Goal: Information Seeking & Learning: Understand process/instructions

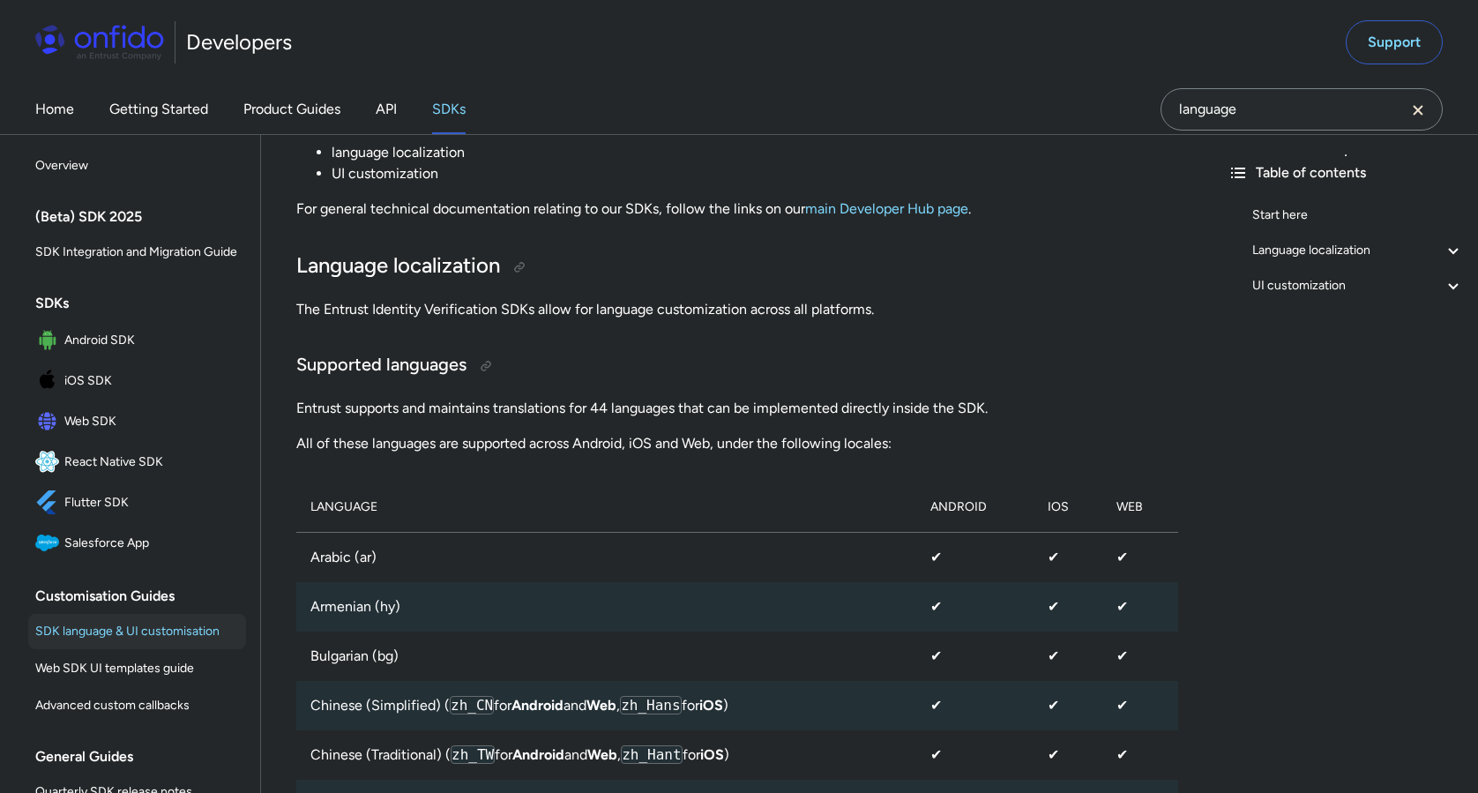
scroll to position [471, 0]
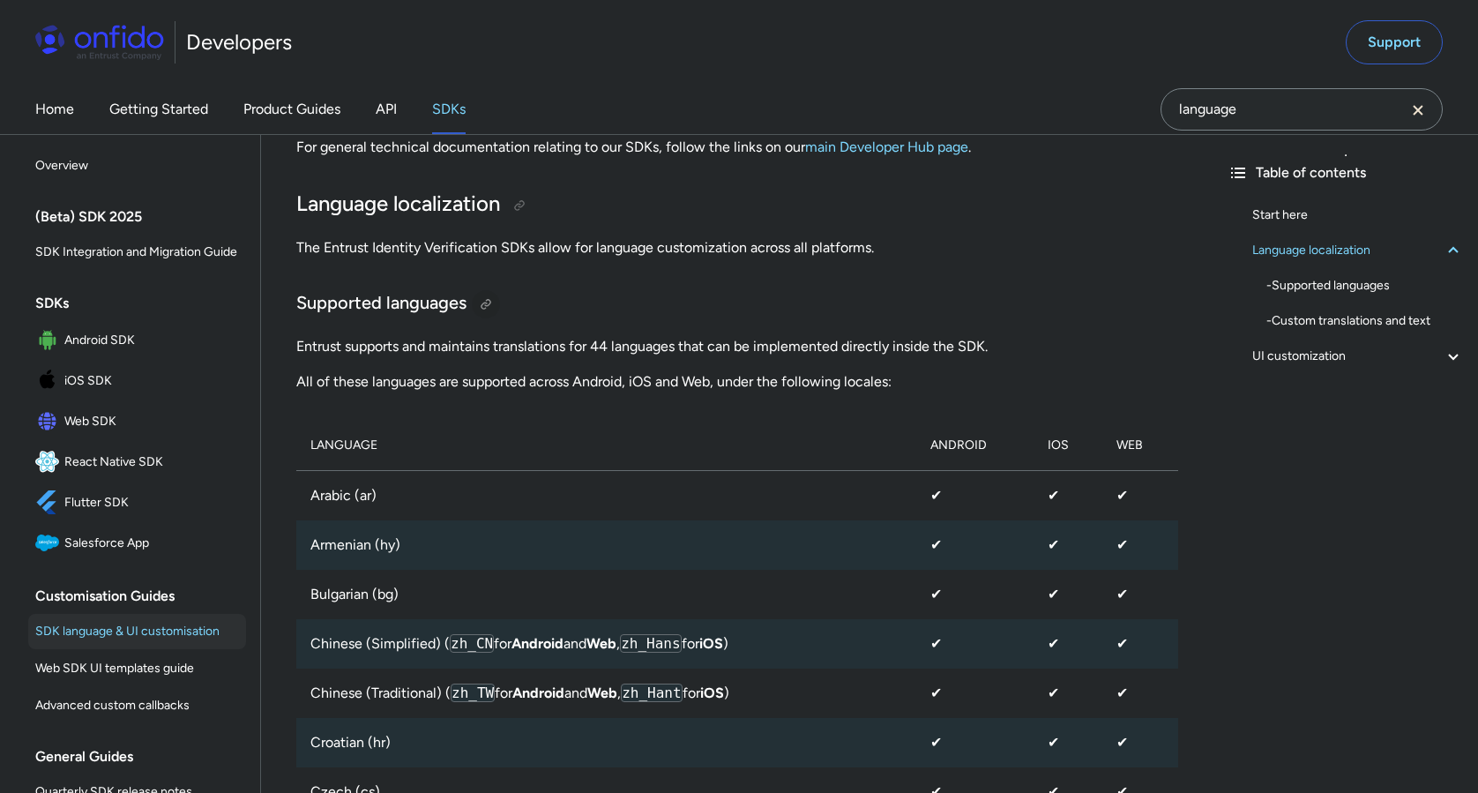
click at [485, 305] on div at bounding box center [486, 304] width 14 height 14
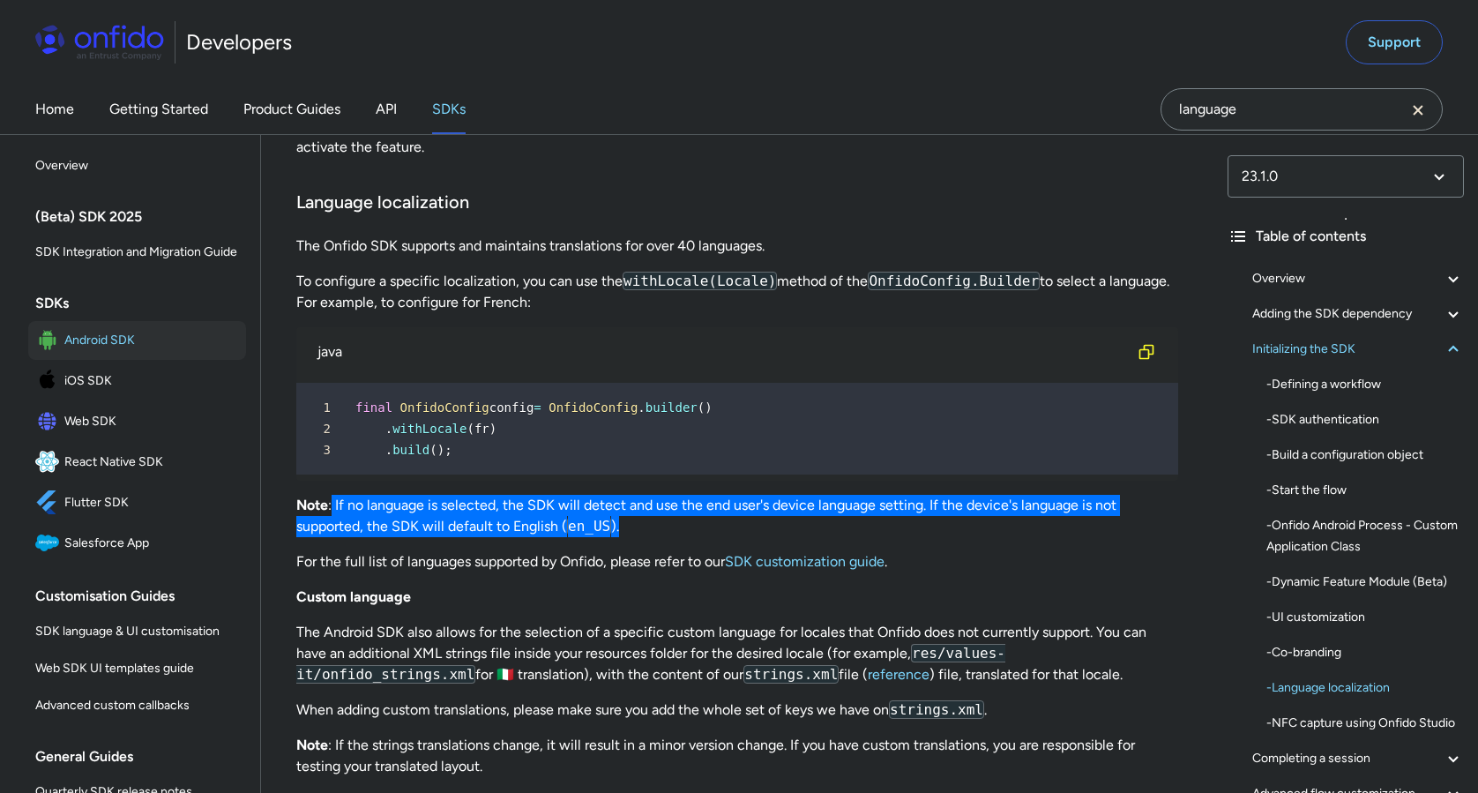
drag, startPoint x: 627, startPoint y: 529, endPoint x: 333, endPoint y: 504, distance: 294.8
click at [333, 504] on p "Note : If no language is selected, the SDK will detect and use the end user's d…" at bounding box center [737, 516] width 882 height 42
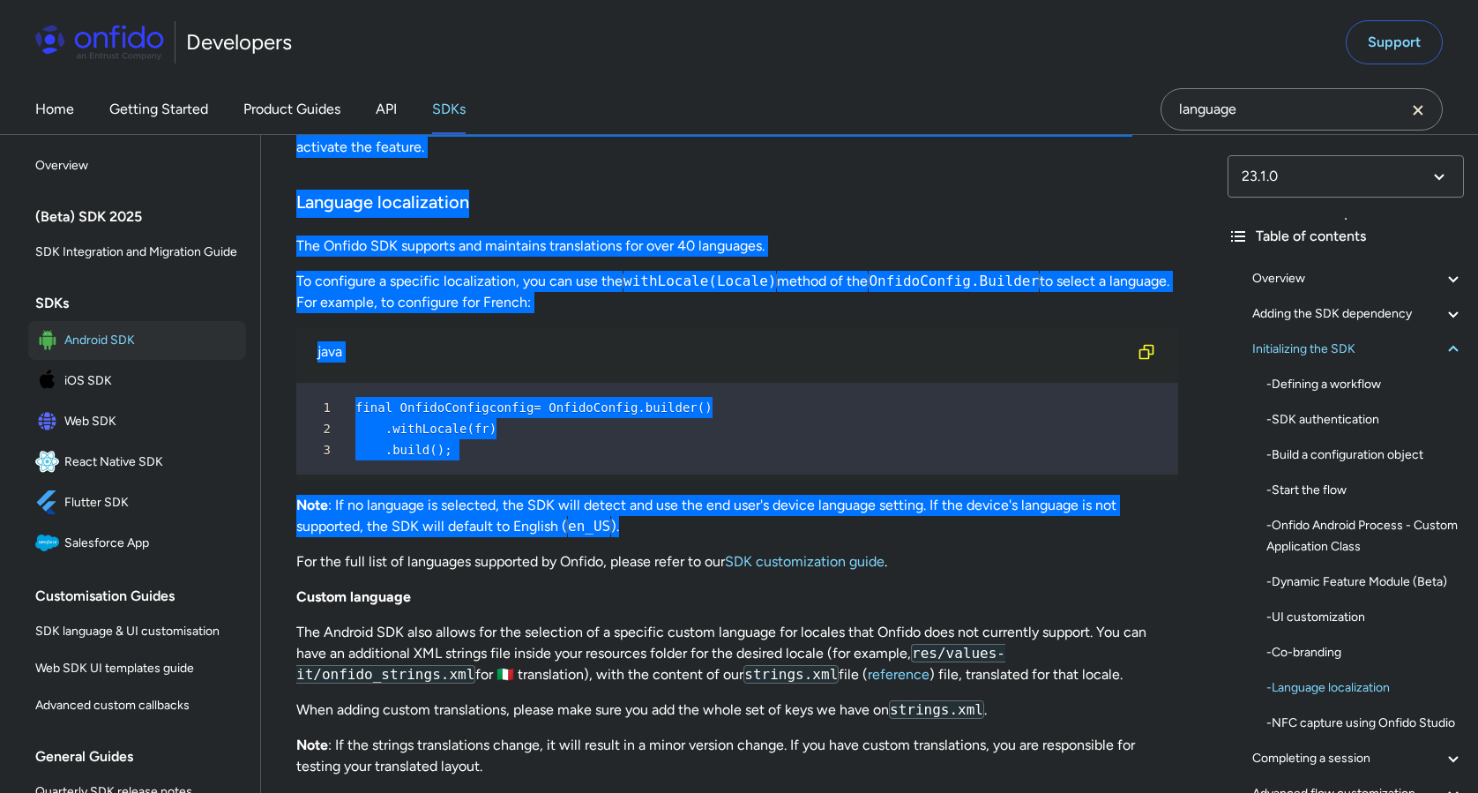
drag, startPoint x: 655, startPoint y: 528, endPoint x: 340, endPoint y: -98, distance: 701.4
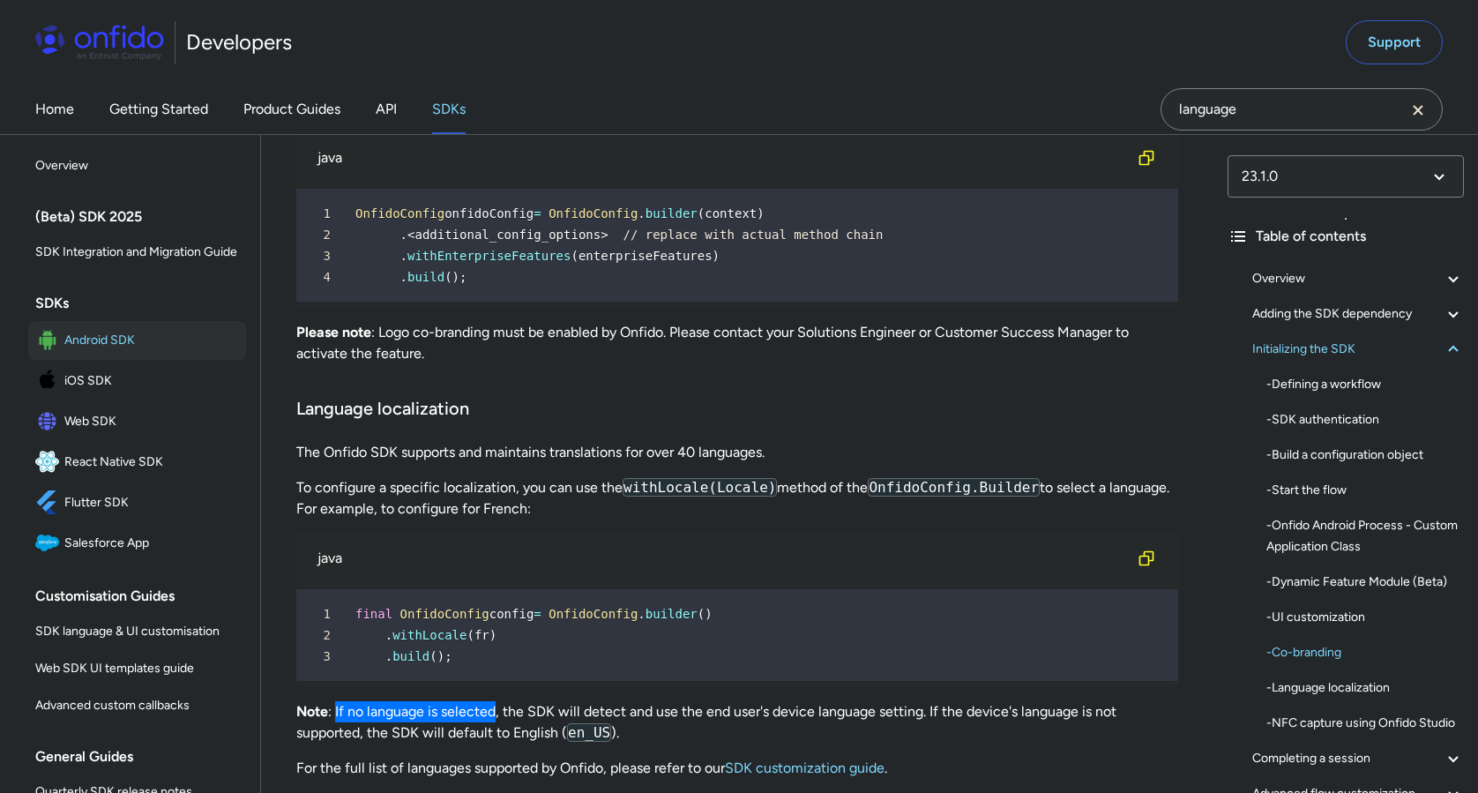
drag, startPoint x: 337, startPoint y: 713, endPoint x: 495, endPoint y: 708, distance: 158.0
click at [495, 708] on p "Note : If no language is selected, the SDK will detect and use the end user's d…" at bounding box center [737, 722] width 882 height 42
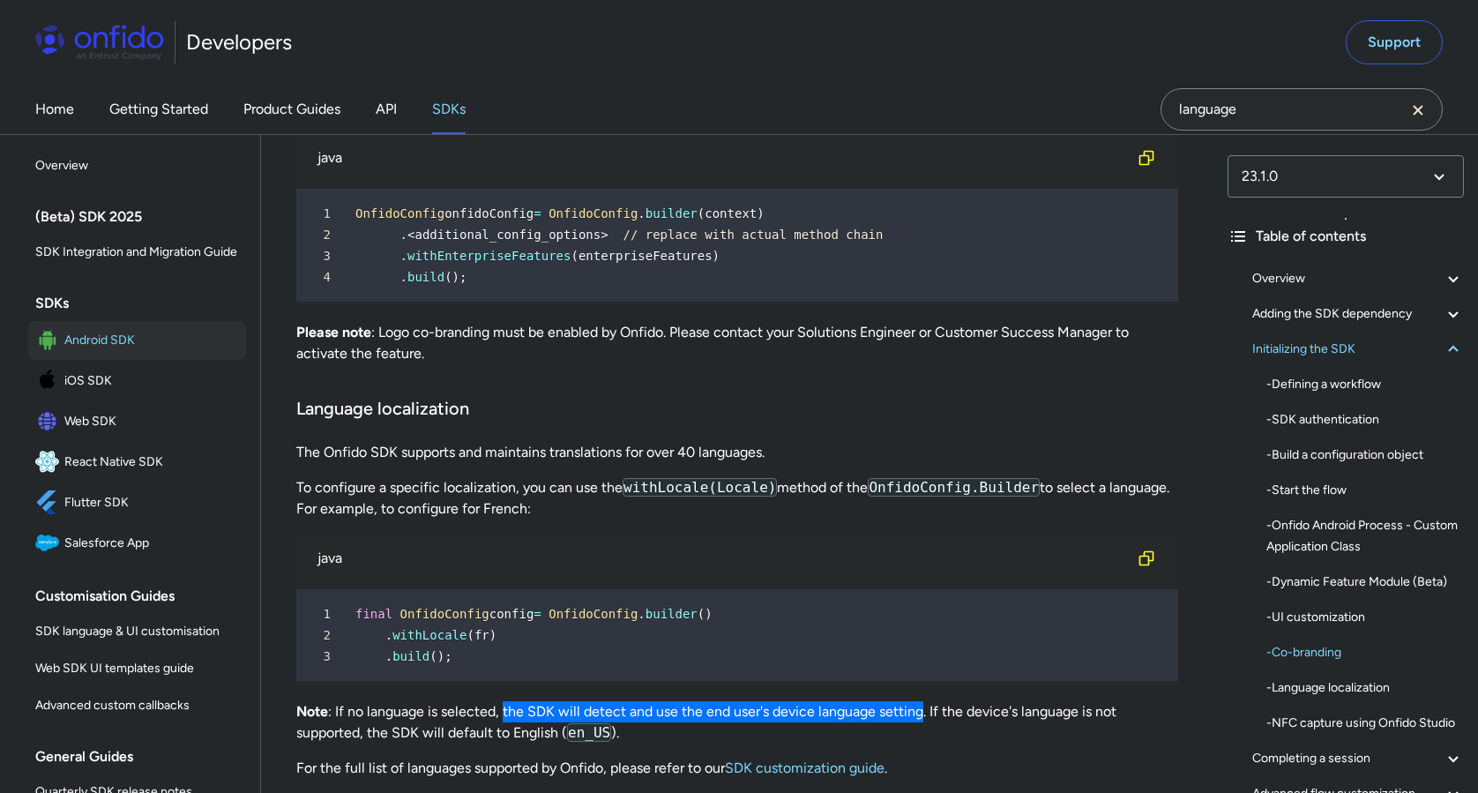
drag, startPoint x: 502, startPoint y: 710, endPoint x: 923, endPoint y: 712, distance: 420.8
click at [923, 712] on p "Note : If no language is selected, the SDK will detect and use the end user's d…" at bounding box center [737, 722] width 882 height 42
click at [918, 709] on p "Note : If no language is selected, the SDK will detect and use the end user's d…" at bounding box center [737, 722] width 882 height 42
drag, startPoint x: 924, startPoint y: 709, endPoint x: 501, endPoint y: 714, distance: 423.4
click at [501, 714] on p "Note : If no language is selected, the SDK will detect and use the end user's d…" at bounding box center [737, 722] width 882 height 42
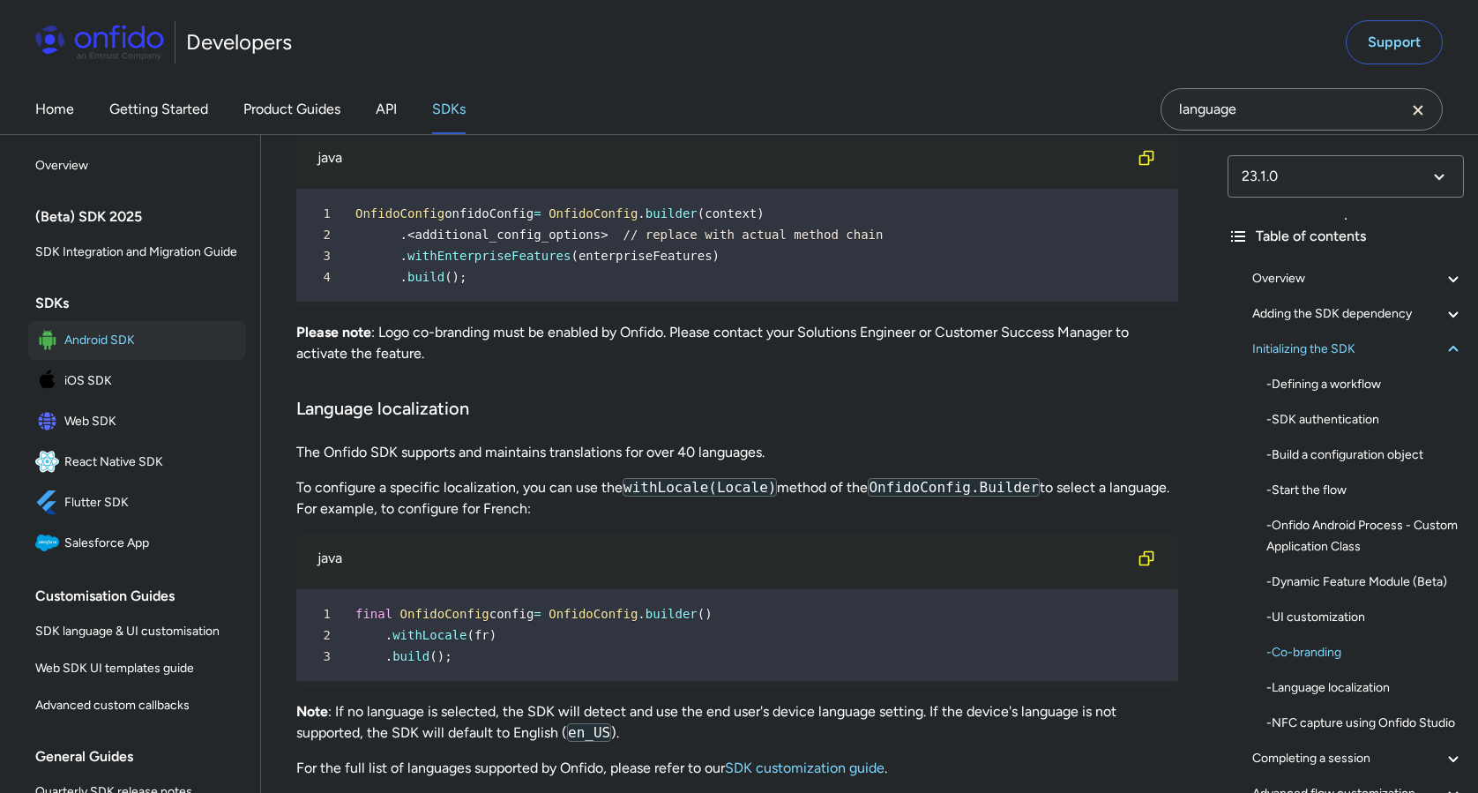
click at [642, 736] on p "Note : If no language is selected, the SDK will detect and use the end user's d…" at bounding box center [737, 722] width 882 height 42
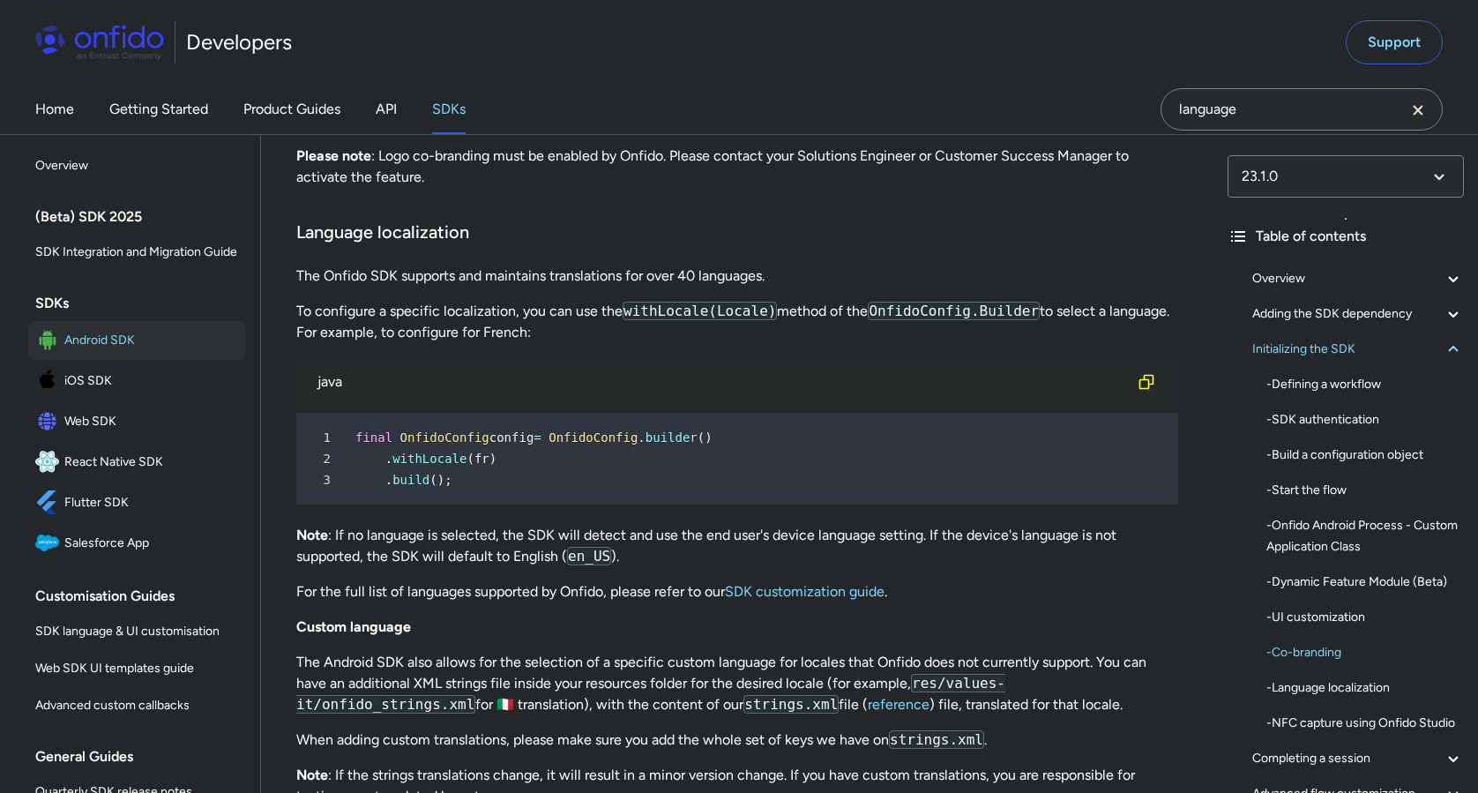
scroll to position [11814, 0]
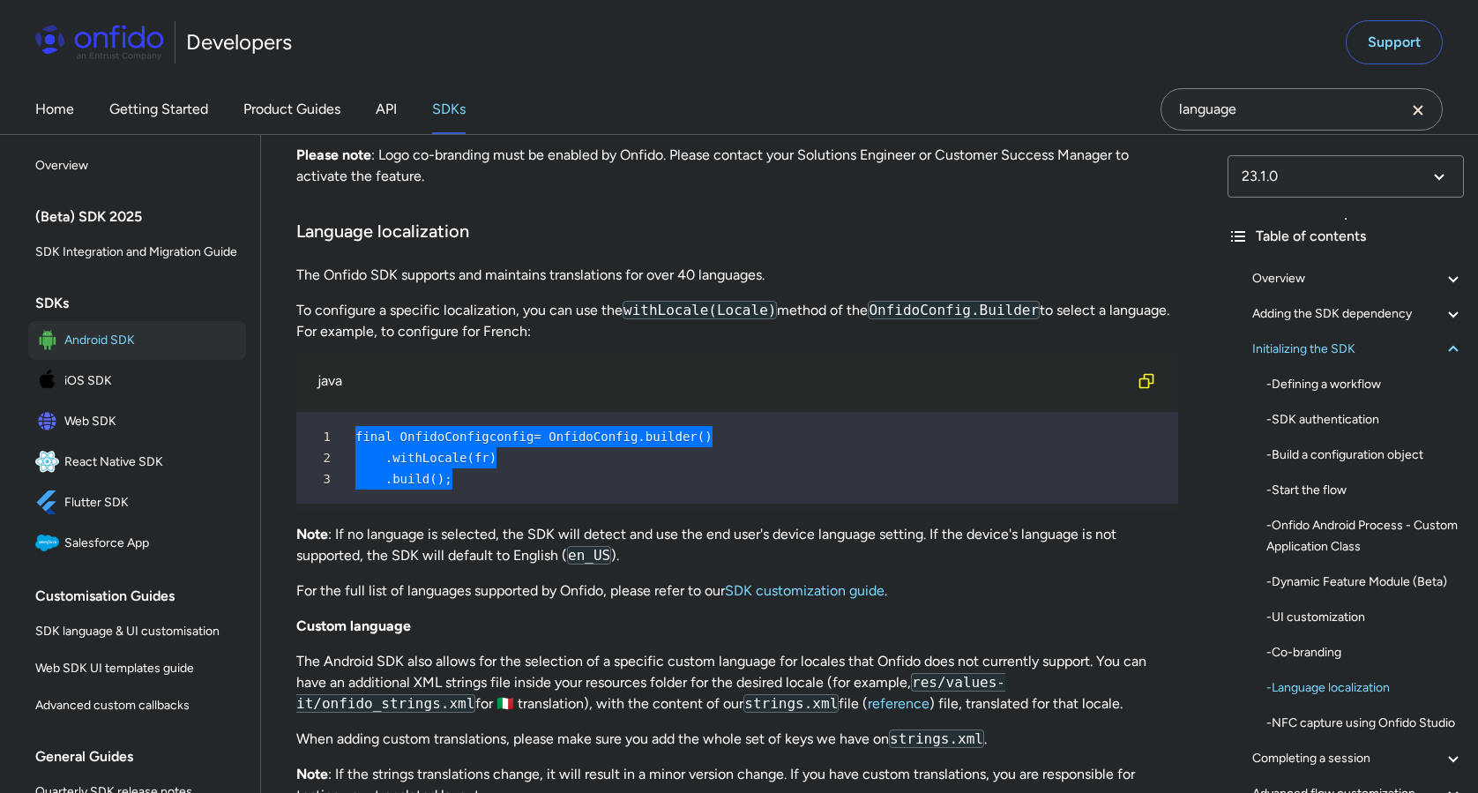
drag, startPoint x: 475, startPoint y: 481, endPoint x: 350, endPoint y: 435, distance: 132.6
click at [350, 435] on pre "1 final OnfidoConfig config = OnfidoConfig . builder ( ) 2 . withLocale ( fr ) …" at bounding box center [737, 458] width 882 height 92
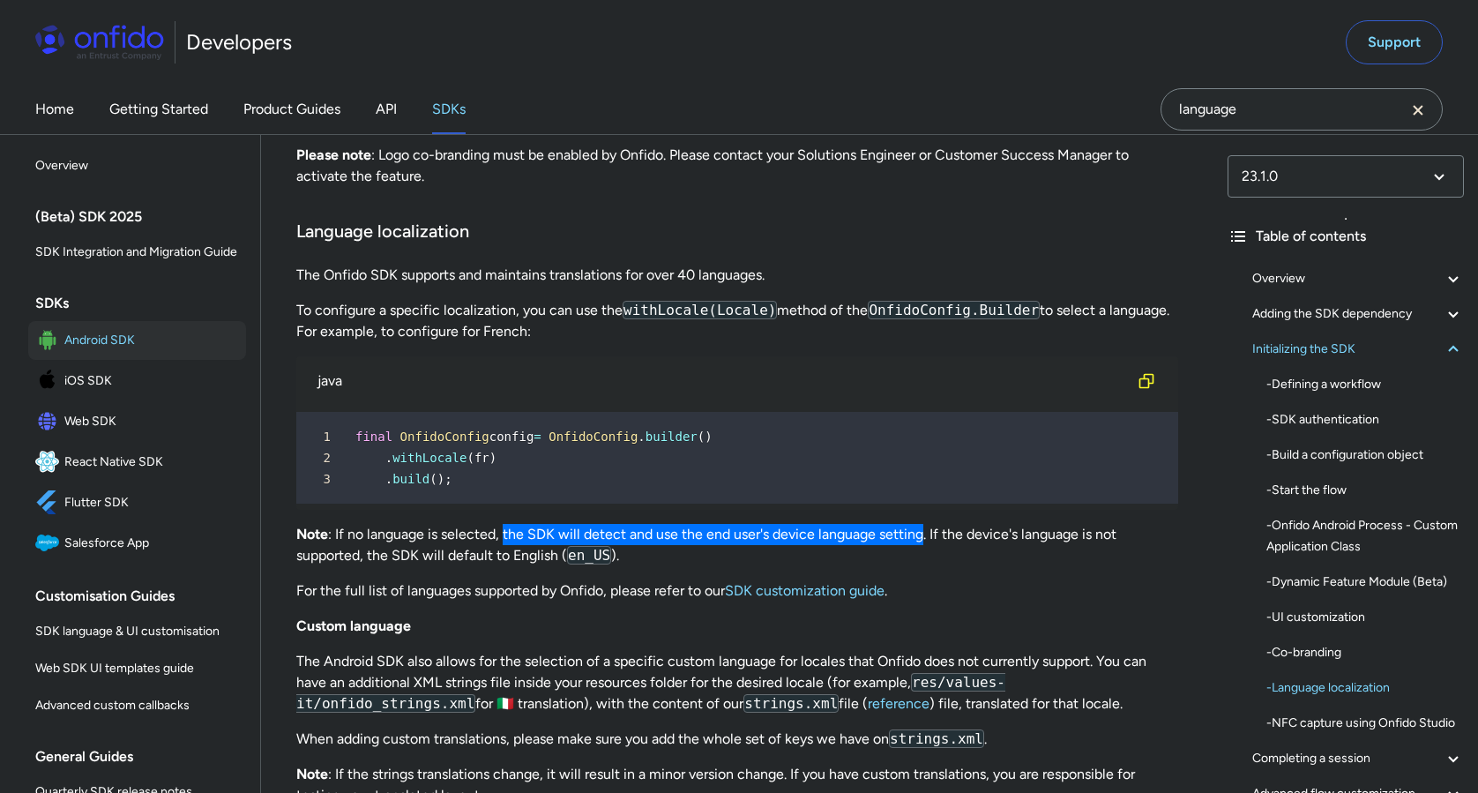
drag, startPoint x: 503, startPoint y: 536, endPoint x: 921, endPoint y: 541, distance: 418.1
click at [921, 541] on p "Note : If no language is selected, the SDK will detect and use the end user's d…" at bounding box center [737, 545] width 882 height 42
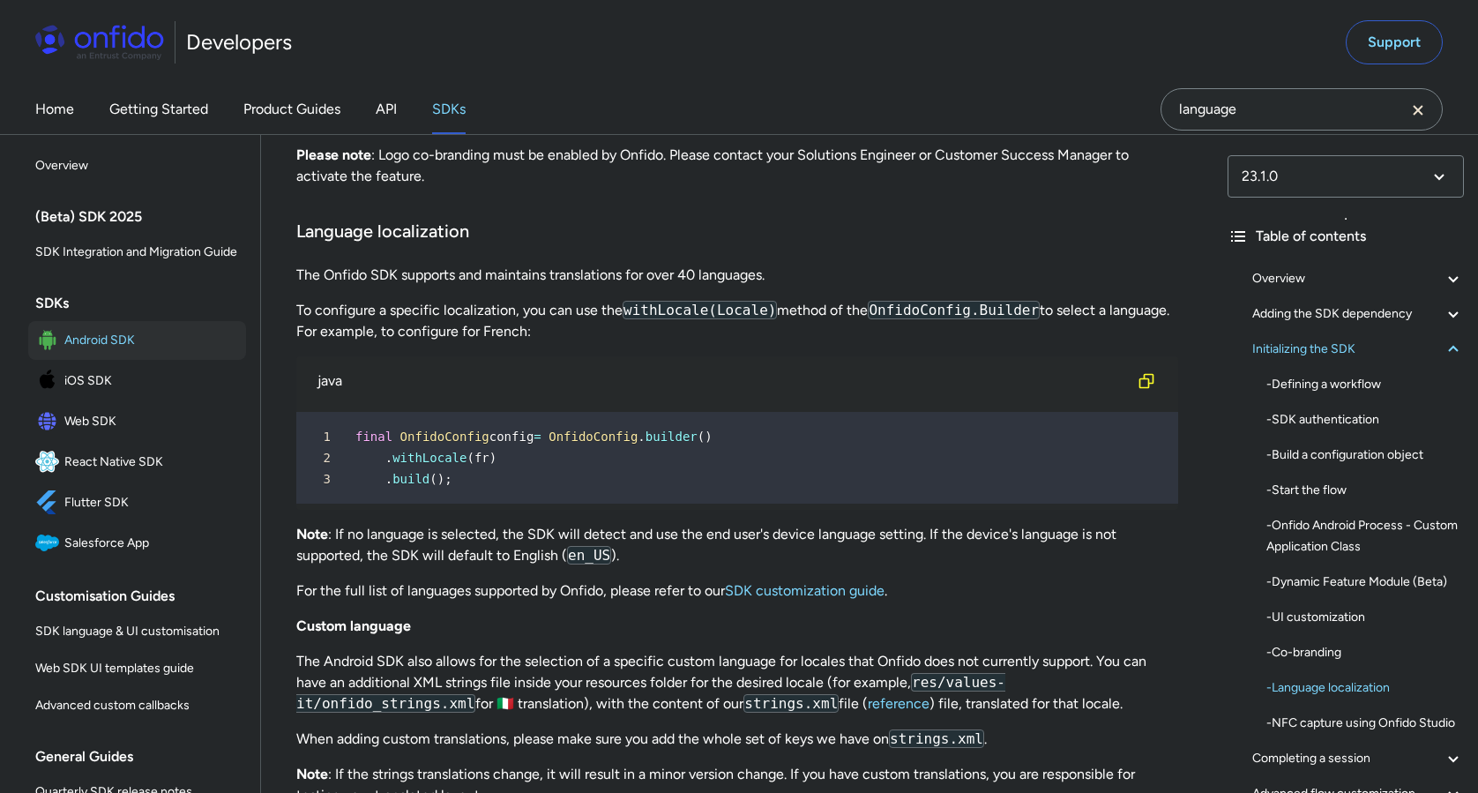
click at [483, 535] on p "Note : If no language is selected, the SDK will detect and use the end user's d…" at bounding box center [737, 545] width 882 height 42
drag, startPoint x: 495, startPoint y: 532, endPoint x: 453, endPoint y: 534, distance: 41.5
click at [453, 534] on p "Note : If no language is selected, the SDK will detect and use the end user's d…" at bounding box center [737, 545] width 882 height 42
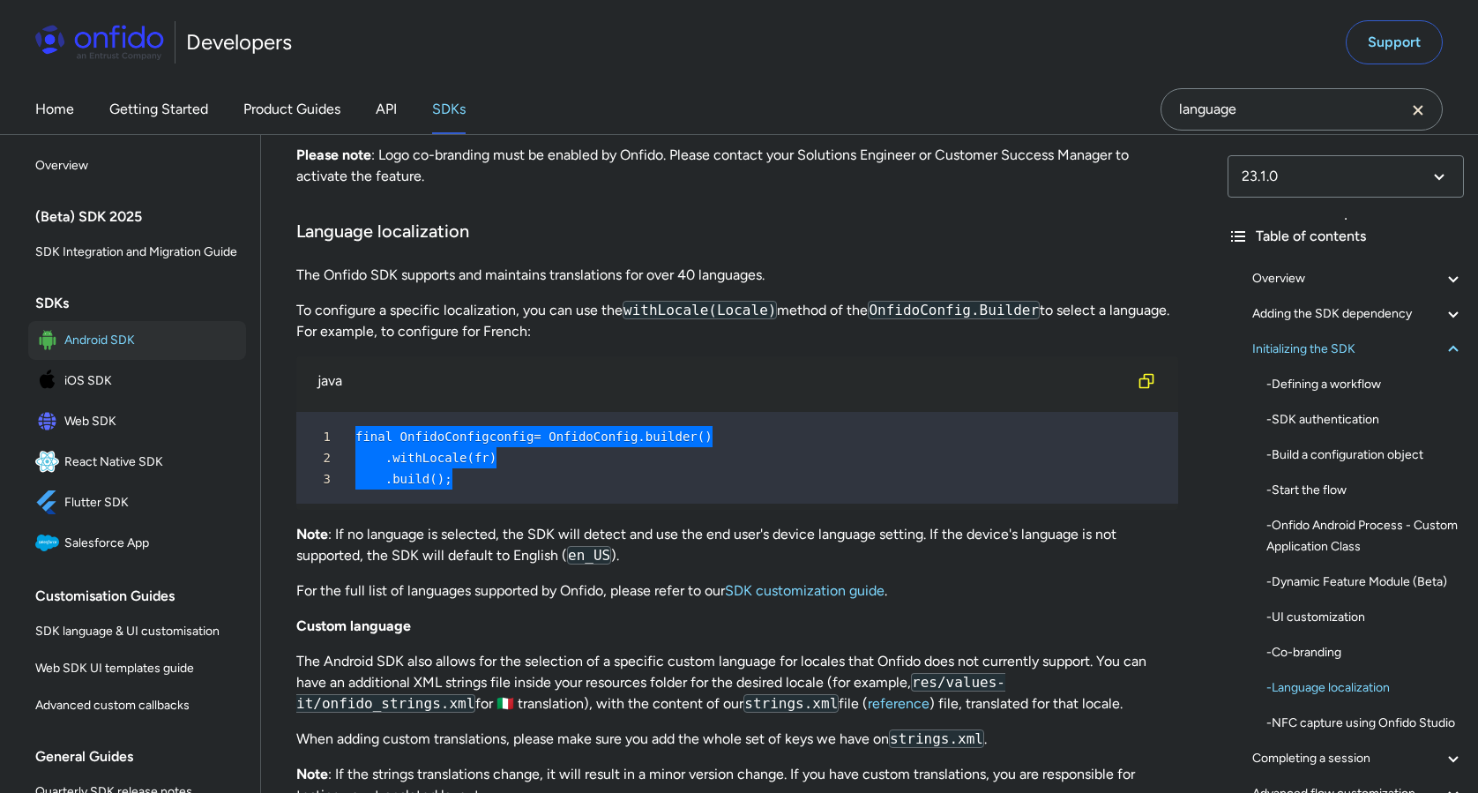
drag, startPoint x: 463, startPoint y: 477, endPoint x: 355, endPoint y: 438, distance: 115.5
click at [355, 438] on pre "1 final OnfidoConfig config = OnfidoConfig . builder ( ) 2 . withLocale ( fr ) …" at bounding box center [737, 458] width 882 height 92
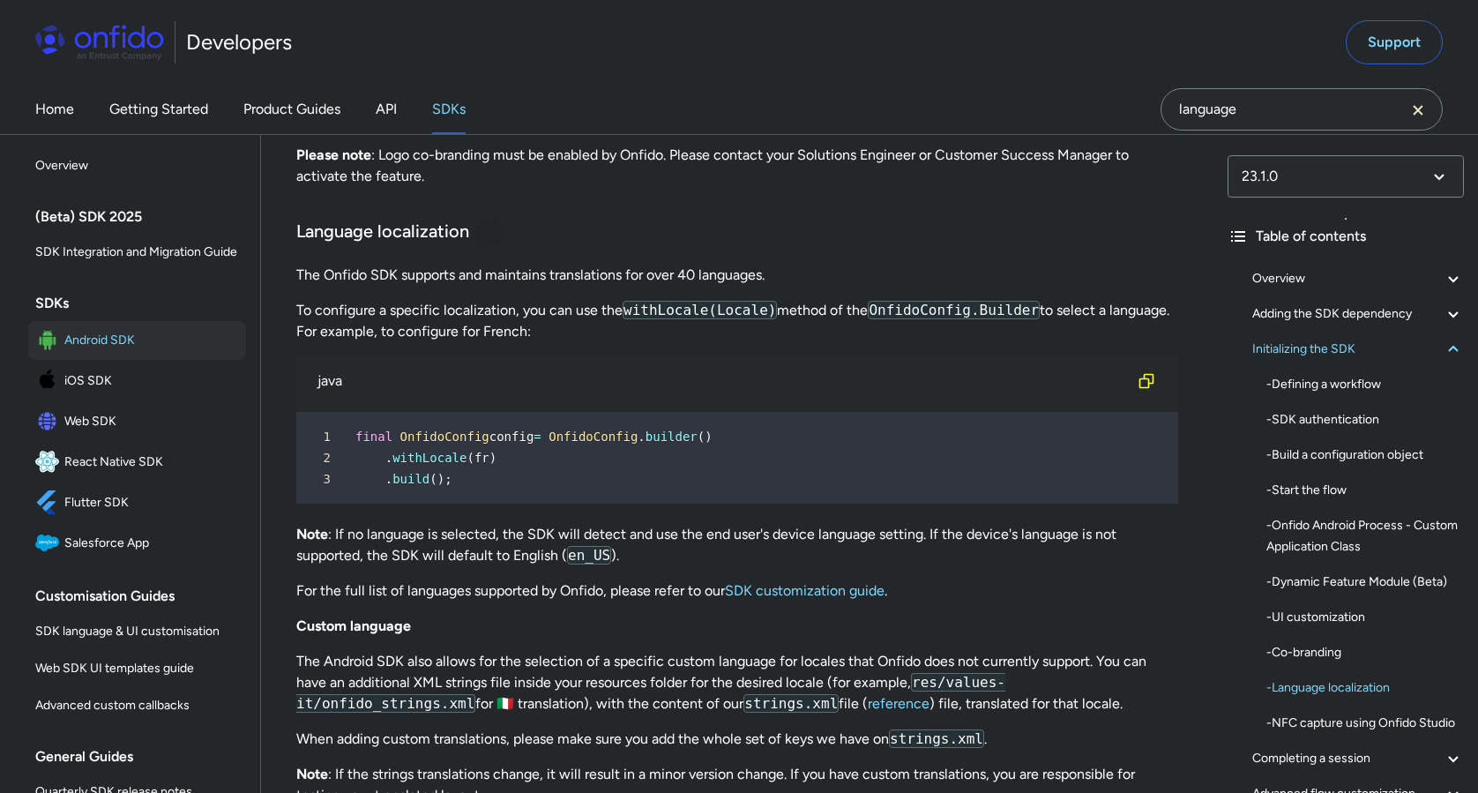
click at [491, 238] on div at bounding box center [489, 233] width 14 height 14
